Goal: Complete application form: Complete application form

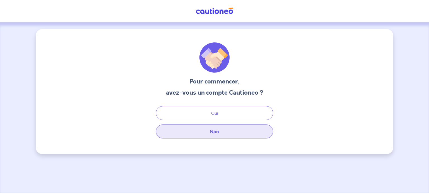
click at [222, 133] on button "Non" at bounding box center [214, 131] width 117 height 14
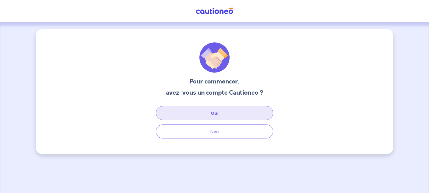
click at [211, 114] on button "Oui" at bounding box center [214, 113] width 117 height 14
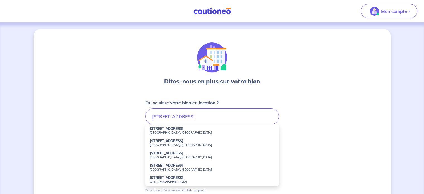
click at [201, 131] on small "[GEOGRAPHIC_DATA], [GEOGRAPHIC_DATA]" at bounding box center [212, 133] width 125 height 4
type input "[STREET_ADDRESS]"
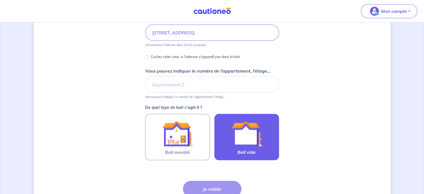
scroll to position [112, 0]
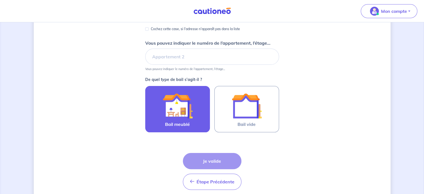
click at [194, 120] on label "Bail meublé" at bounding box center [177, 109] width 65 height 46
click at [0, 0] on input "Bail meublé" at bounding box center [0, 0] width 0 height 0
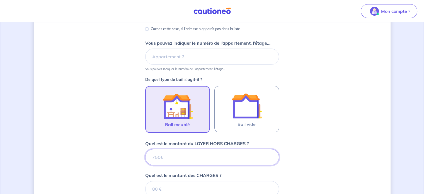
click at [210, 157] on form "Où se situe votre bien en location ? [STREET_ADDRESS] Sélectionnez l'adresse da…" at bounding box center [212, 142] width 134 height 309
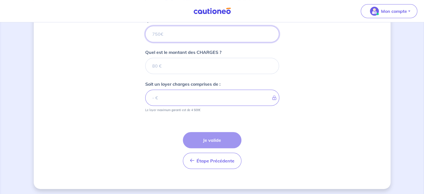
scroll to position [235, 0]
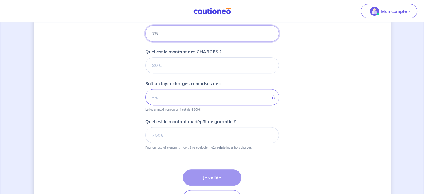
type input "750"
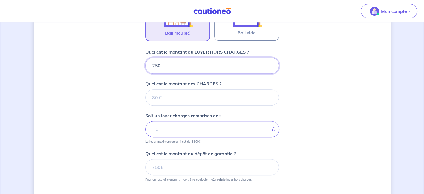
scroll to position [179, 0]
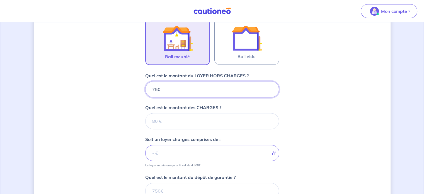
drag, startPoint x: 204, startPoint y: 91, endPoint x: 84, endPoint y: 81, distance: 120.9
click at [84, 82] on div "Dites-nous en plus sur votre bien Où se situe votre bien en location ? [STREET_…" at bounding box center [212, 66] width 357 height 432
type input "69"
type input "695"
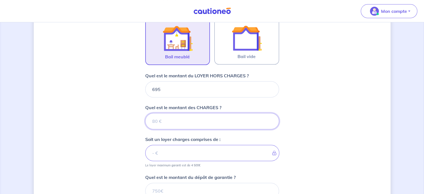
click at [156, 121] on input "Quel est le montant des CHARGES ?" at bounding box center [212, 121] width 134 height 16
type input "55"
type input "750"
type input "55"
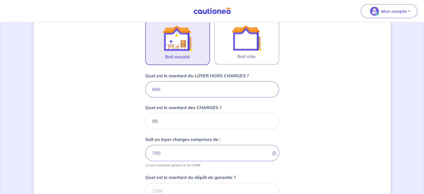
click at [91, 105] on div "Dites-nous en plus sur votre bien Où se situe votre bien en location ? [STREET_…" at bounding box center [212, 66] width 357 height 432
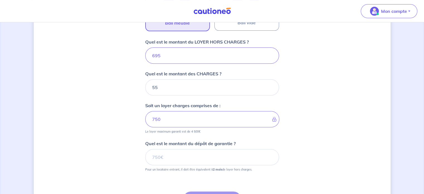
scroll to position [263, 0]
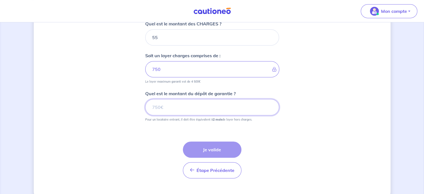
click at [172, 108] on input "Quel est le montant du dépôt de garantie ?" at bounding box center [212, 107] width 134 height 16
type input "1390"
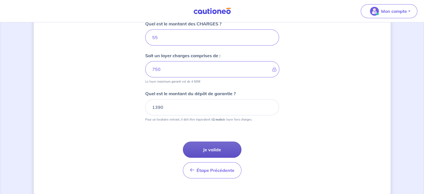
click at [206, 150] on button "Je valide" at bounding box center [212, 149] width 59 height 16
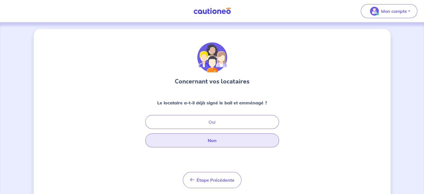
click at [221, 136] on button "Non" at bounding box center [212, 140] width 134 height 14
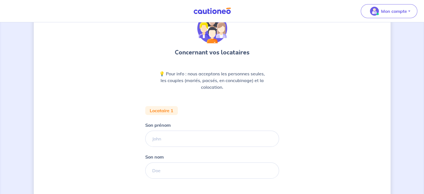
scroll to position [56, 0]
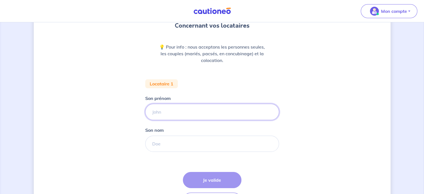
click at [185, 116] on input "Son prénom" at bounding box center [212, 112] width 134 height 16
type input "HOUDA"
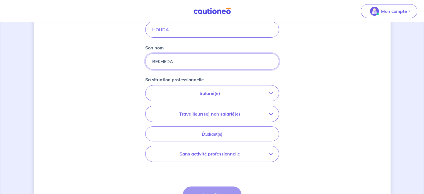
scroll to position [140, 0]
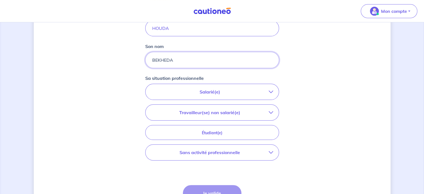
type input "BEKHEDA"
click at [230, 97] on button "Salarié(e)" at bounding box center [212, 92] width 133 height 16
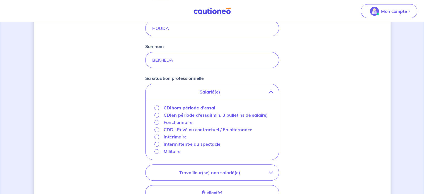
click at [194, 107] on strong "hors période d'essai" at bounding box center [194, 108] width 44 height 6
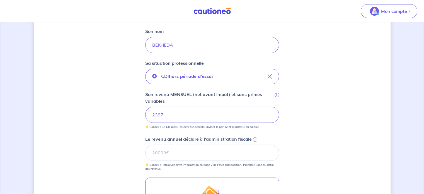
scroll to position [167, 0]
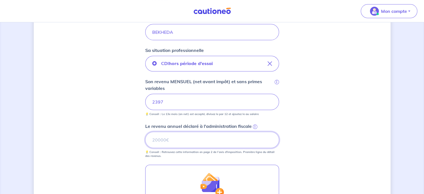
click at [228, 136] on input "Le revenu annuel déclaré à l'administration fiscale i" at bounding box center [212, 140] width 134 height 16
type input "21388"
click at [314, 110] on div "Concernant vos locataires 💡 Pour info : nous acceptons les personnes seules, le…" at bounding box center [212, 80] width 357 height 436
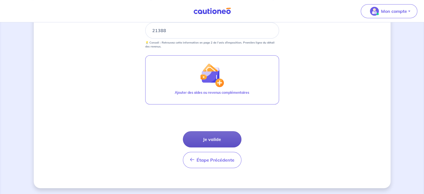
click at [218, 140] on button "Je valide" at bounding box center [212, 139] width 59 height 16
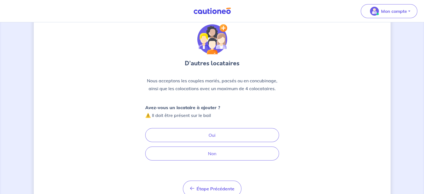
scroll to position [28, 0]
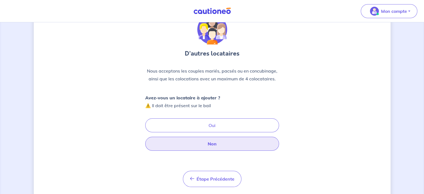
click at [224, 143] on button "Non" at bounding box center [212, 144] width 134 height 14
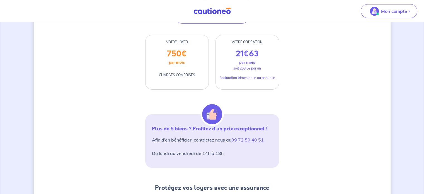
scroll to position [112, 0]
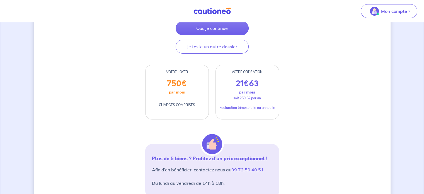
click at [265, 105] on p "Facturation trimestrielle ou annuelle" at bounding box center [248, 107] width 56 height 5
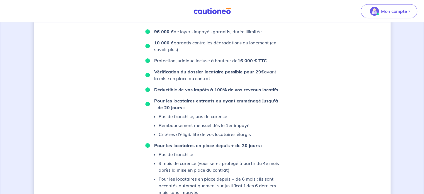
scroll to position [306, 0]
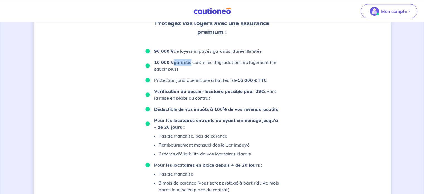
drag, startPoint x: 172, startPoint y: 58, endPoint x: 189, endPoint y: 62, distance: 17.1
click at [189, 62] on p "10 000 € garantis contre les dégradations du logement (en savoir plus)" at bounding box center [216, 65] width 125 height 13
drag, startPoint x: 172, startPoint y: 78, endPoint x: 266, endPoint y: 79, distance: 93.5
click at [266, 79] on p "Protection juridique incluse à hauteur de 16 000 € TTC" at bounding box center [210, 80] width 113 height 7
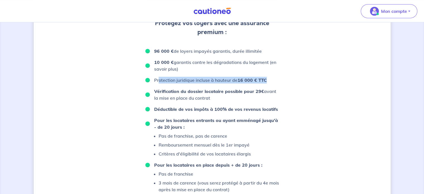
click at [266, 79] on strong "16 000 € TTC" at bounding box center [252, 80] width 29 height 6
drag, startPoint x: 268, startPoint y: 79, endPoint x: 182, endPoint y: 81, distance: 86.0
click at [182, 81] on li "Protection juridique incluse à hauteur de 16 000 € TTC" at bounding box center [212, 80] width 134 height 7
click at [182, 81] on p "Protection juridique incluse à hauteur de 16 000 € TTC" at bounding box center [210, 80] width 113 height 7
drag, startPoint x: 155, startPoint y: 90, endPoint x: 220, endPoint y: 97, distance: 65.0
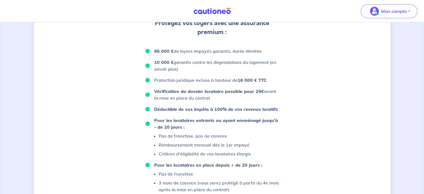
click at [219, 97] on p "Vérification du dossier locataire possible pour 29€ avant la mise en place du c…" at bounding box center [216, 94] width 125 height 13
click at [220, 97] on p "Vérification du dossier locataire possible pour 29€ avant la mise en place du c…" at bounding box center [216, 94] width 125 height 13
drag, startPoint x: 222, startPoint y: 95, endPoint x: 148, endPoint y: 91, distance: 74.7
click at [147, 91] on li "Vérification du dossier locataire possible pour 29€ avant la mise en place du c…" at bounding box center [212, 94] width 134 height 13
click at [154, 88] on strong "Vérification du dossier locataire possible pour 29€" at bounding box center [209, 91] width 110 height 6
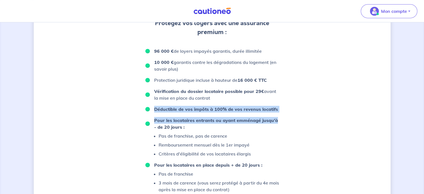
drag, startPoint x: 156, startPoint y: 107, endPoint x: 274, endPoint y: 119, distance: 119.2
click at [274, 119] on ul "96 000 € de loyers impayés garantis, durée illimitée 10 000 € garantis contre l…" at bounding box center [212, 131] width 134 height 167
drag, startPoint x: 274, startPoint y: 119, endPoint x: 271, endPoint y: 122, distance: 4.1
click at [274, 120] on strong "Pour les locataires entrants ou ayant emménagé jusqu'à - de 20 jours :" at bounding box center [216, 123] width 124 height 12
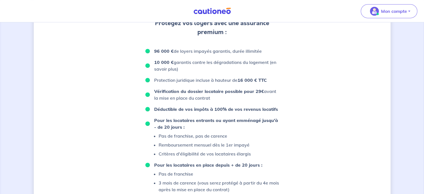
click at [200, 130] on li "Pour les locataires entrants ou ayant emménagé jusqu'à - de 20 jours : Pas de f…" at bounding box center [212, 137] width 134 height 40
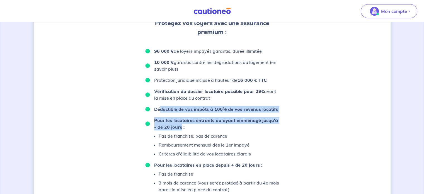
drag, startPoint x: 181, startPoint y: 128, endPoint x: 161, endPoint y: 114, distance: 24.7
click at [161, 114] on ul "96 000 € de loyers impayés garantis, durée illimitée 10 000 € garantis contre l…" at bounding box center [212, 131] width 134 height 167
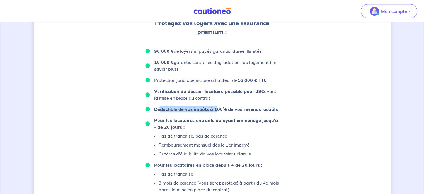
drag, startPoint x: 160, startPoint y: 106, endPoint x: 216, endPoint y: 110, distance: 56.0
click at [216, 110] on strong "Déductible de vos impôts à 100% de vos revenus locatifs" at bounding box center [216, 109] width 124 height 6
click at [217, 110] on strong "Déductible de vos impôts à 100% de vos revenus locatifs" at bounding box center [216, 109] width 124 height 6
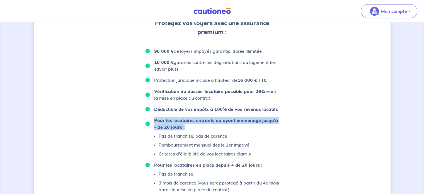
drag, startPoint x: 154, startPoint y: 119, endPoint x: 191, endPoint y: 126, distance: 37.3
click at [191, 126] on p "Pour les locataires entrants ou ayant emménagé jusqu'à - de 20 jours :" at bounding box center [216, 123] width 125 height 13
drag, startPoint x: 191, startPoint y: 126, endPoint x: 158, endPoint y: 120, distance: 33.1
click at [158, 120] on p "Pour les locataires entrants ou ayant emménagé jusqu'à - de 20 jours :" at bounding box center [216, 123] width 125 height 13
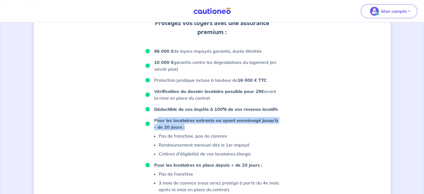
click at [158, 120] on strong "Pour les locataires entrants ou ayant emménagé jusqu'à - de 20 jours :" at bounding box center [216, 123] width 124 height 12
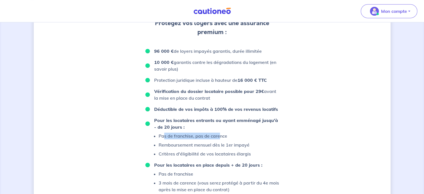
drag, startPoint x: 167, startPoint y: 135, endPoint x: 224, endPoint y: 138, distance: 56.2
click at [224, 138] on p "Pas de franchise, pas de carence" at bounding box center [205, 136] width 92 height 7
click at [226, 138] on p "Pas de franchise, pas de carence" at bounding box center [205, 136] width 92 height 7
drag, startPoint x: 156, startPoint y: 142, endPoint x: 265, endPoint y: 143, distance: 108.3
click at [265, 143] on li "Pour les locataires entrants ou ayant emménagé jusqu'à - de 20 jours : Pas de f…" at bounding box center [212, 137] width 134 height 40
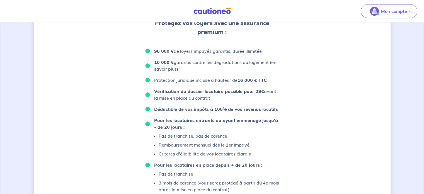
click at [244, 152] on p "Critères d'éligibilité de vos locataires élargis" at bounding box center [205, 153] width 92 height 7
drag, startPoint x: 243, startPoint y: 155, endPoint x: 173, endPoint y: 155, distance: 70.0
click at [173, 155] on p "Critères d'éligibilité de vos locataires élargis" at bounding box center [205, 153] width 92 height 7
drag, startPoint x: 173, startPoint y: 155, endPoint x: 237, endPoint y: 154, distance: 63.6
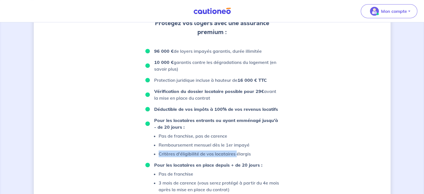
click at [237, 154] on p "Critères d'éligibilité de vos locataires élargis" at bounding box center [205, 153] width 92 height 7
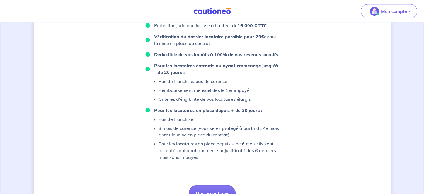
scroll to position [362, 0]
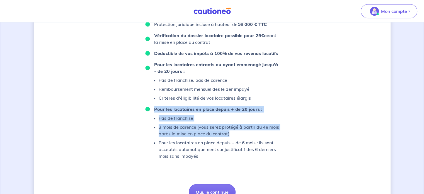
drag, startPoint x: 151, startPoint y: 105, endPoint x: 250, endPoint y: 136, distance: 103.2
click at [250, 136] on li "Pour les locataires en place depuis + de 20 jours : Pas de franchise 3 mois de …" at bounding box center [212, 133] width 134 height 54
click at [250, 136] on p "3 mois de carence (vous serez protégé à partir du 4e mois après la mise en plac…" at bounding box center [219, 130] width 121 height 13
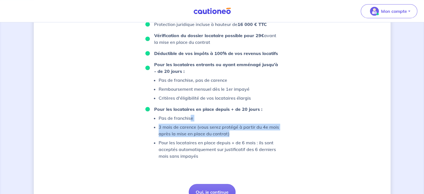
drag, startPoint x: 248, startPoint y: 136, endPoint x: 191, endPoint y: 120, distance: 59.2
click at [191, 120] on ul "Pas de franchise 3 mois de carence (vous serez protégé à partir du 4e mois aprè…" at bounding box center [212, 137] width 134 height 45
click at [191, 120] on p "Pas de franchise" at bounding box center [219, 118] width 121 height 7
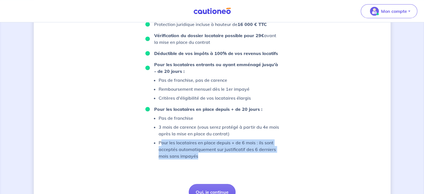
drag, startPoint x: 161, startPoint y: 141, endPoint x: 225, endPoint y: 157, distance: 66.1
click at [225, 157] on p "Pour les locataires en place depuis + de 6 mois : ils sont acceptés automatique…" at bounding box center [219, 149] width 121 height 20
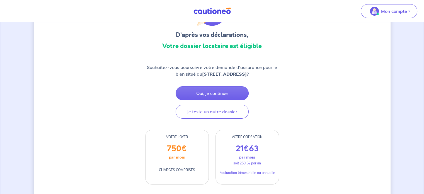
scroll to position [56, 0]
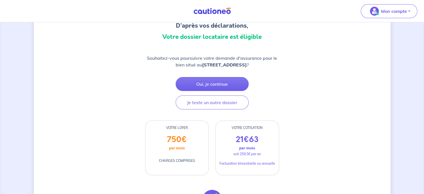
click at [251, 146] on p "par mois" at bounding box center [247, 147] width 16 height 7
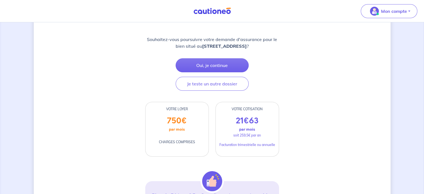
scroll to position [84, 0]
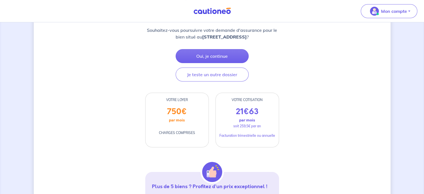
click at [260, 130] on div "21 € 63 par mois soit 259,5€ par an Facturation trimestrielle ou annuelle" at bounding box center [247, 127] width 63 height 40
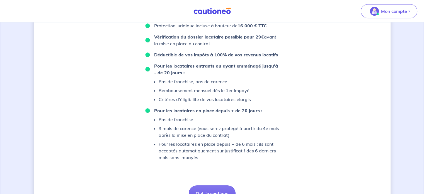
scroll to position [390, 0]
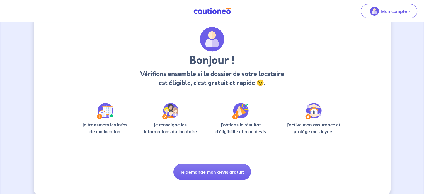
scroll to position [23, 0]
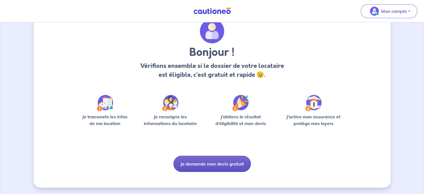
click at [210, 162] on button "Je demande mon devis gratuit" at bounding box center [213, 164] width 78 height 16
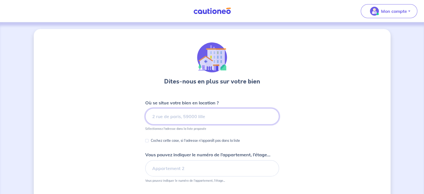
click at [225, 111] on input at bounding box center [212, 116] width 134 height 16
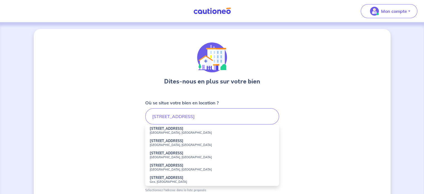
click at [193, 134] on small "[GEOGRAPHIC_DATA], [GEOGRAPHIC_DATA]" at bounding box center [212, 133] width 125 height 4
type input "[STREET_ADDRESS]"
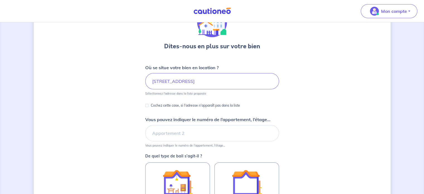
scroll to position [112, 0]
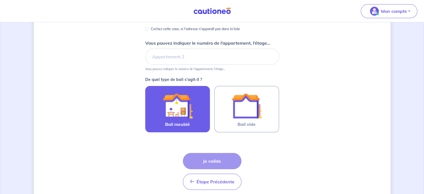
click at [185, 117] on img at bounding box center [178, 106] width 30 height 30
click at [0, 0] on input "Bail meublé" at bounding box center [0, 0] width 0 height 0
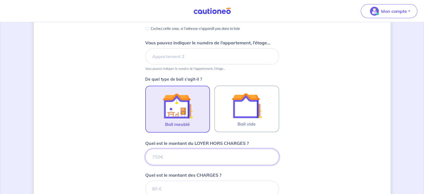
click at [198, 157] on form "Où se situe votre bien en location ? [STREET_ADDRESS] Sélectionnez l'adresse da…" at bounding box center [212, 141] width 134 height 309
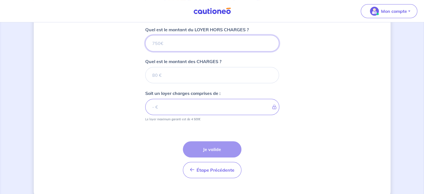
scroll to position [235, 0]
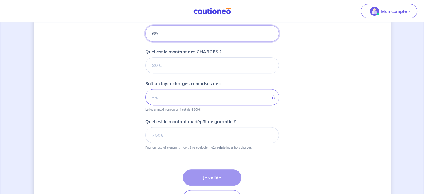
type input "695"
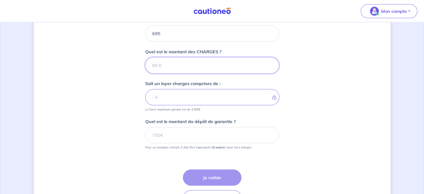
click at [194, 61] on input "Quel est le montant des CHARGES ?" at bounding box center [212, 65] width 134 height 16
type input "55"
type input "750"
type input "55"
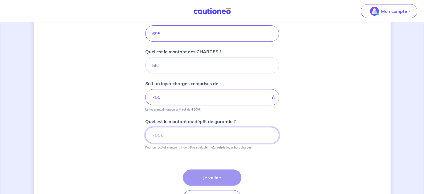
click at [177, 138] on input "Quel est le montant du dépôt de garantie ?" at bounding box center [212, 135] width 134 height 16
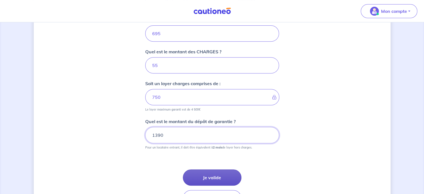
type input "1390"
click at [215, 175] on button "Je valide" at bounding box center [212, 177] width 59 height 16
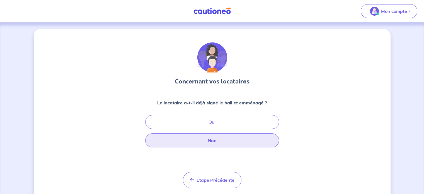
click at [222, 139] on button "Non" at bounding box center [212, 140] width 134 height 14
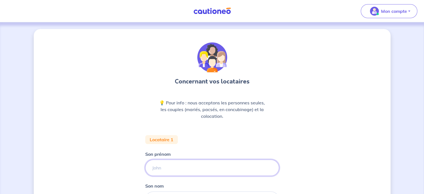
click at [192, 163] on input "Son prénom" at bounding box center [212, 168] width 134 height 16
type input "ANIS"
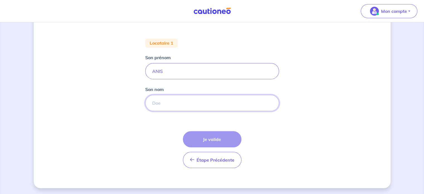
scroll to position [97, 0]
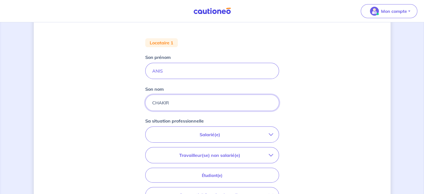
type input "CHAKIR"
click at [231, 134] on p "Salarié(e)" at bounding box center [210, 134] width 118 height 7
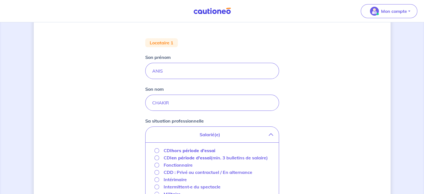
click at [208, 149] on strong "hors période d'essai" at bounding box center [194, 151] width 44 height 6
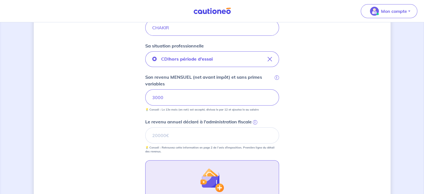
scroll to position [181, 0]
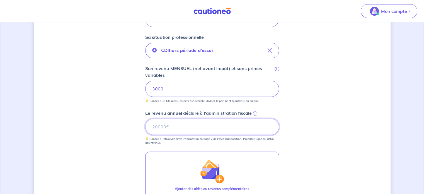
click at [203, 126] on input "Le revenu annuel déclaré à l'administration fiscale i" at bounding box center [212, 127] width 134 height 16
type input "0"
click at [274, 105] on div "CDI hors période d'essai Son revenu MENSUEL (net avant impôt) et sans primes va…" at bounding box center [212, 94] width 134 height 102
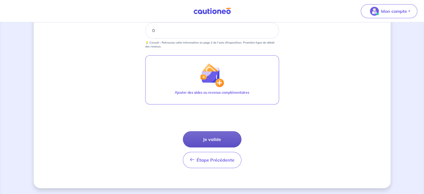
click at [213, 137] on button "Je valide" at bounding box center [212, 139] width 59 height 16
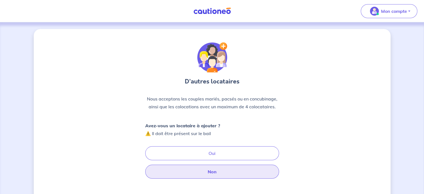
click at [229, 167] on button "Non" at bounding box center [212, 172] width 134 height 14
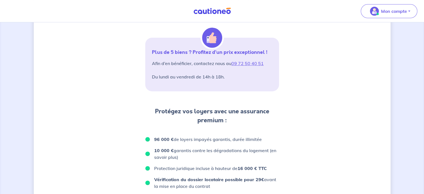
scroll to position [223, 0]
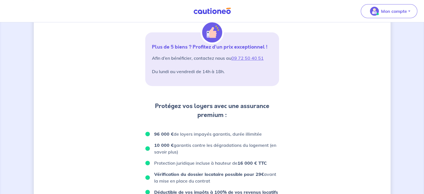
click at [299, 121] on div "D’après vos déclarations, Votre dossier locataire est éligible Souhaitez-vous p…" at bounding box center [212, 80] width 357 height 549
click at [292, 92] on div "D’après vos déclarations, Votre dossier locataire est éligible Souhaitez-vous p…" at bounding box center [212, 80] width 357 height 549
